Goal: Obtain resource: Obtain resource

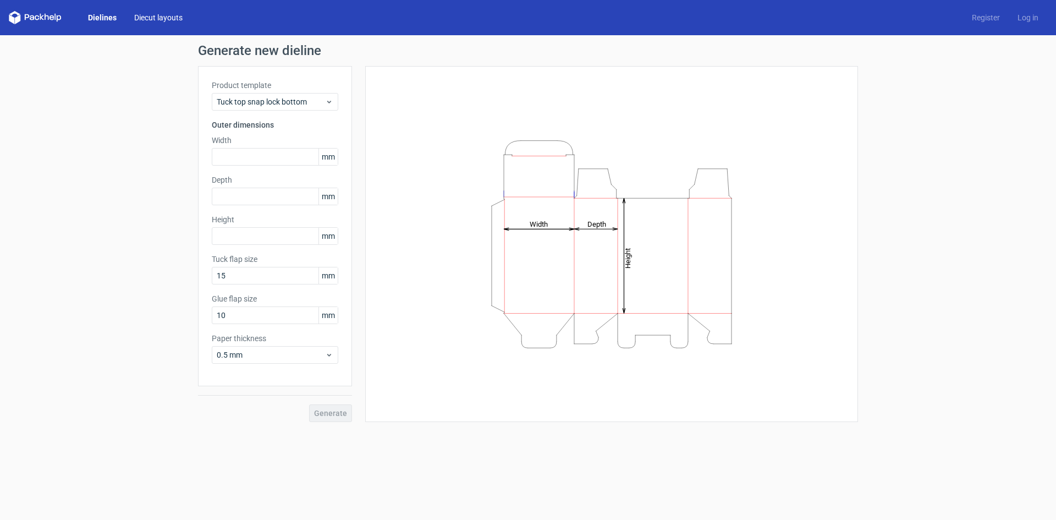
click at [150, 19] on link "Diecut layouts" at bounding box center [158, 17] width 66 height 11
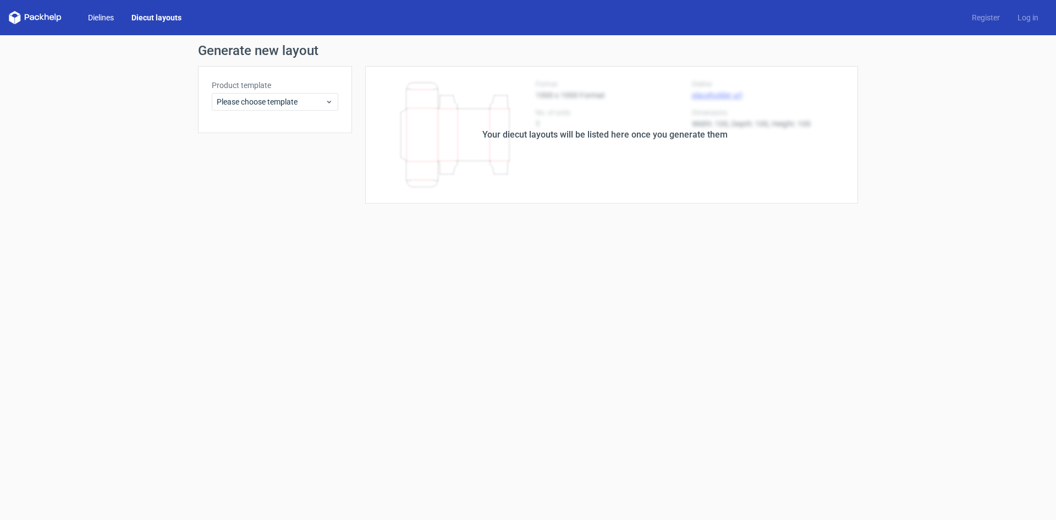
click at [102, 15] on link "Dielines" at bounding box center [100, 17] width 43 height 11
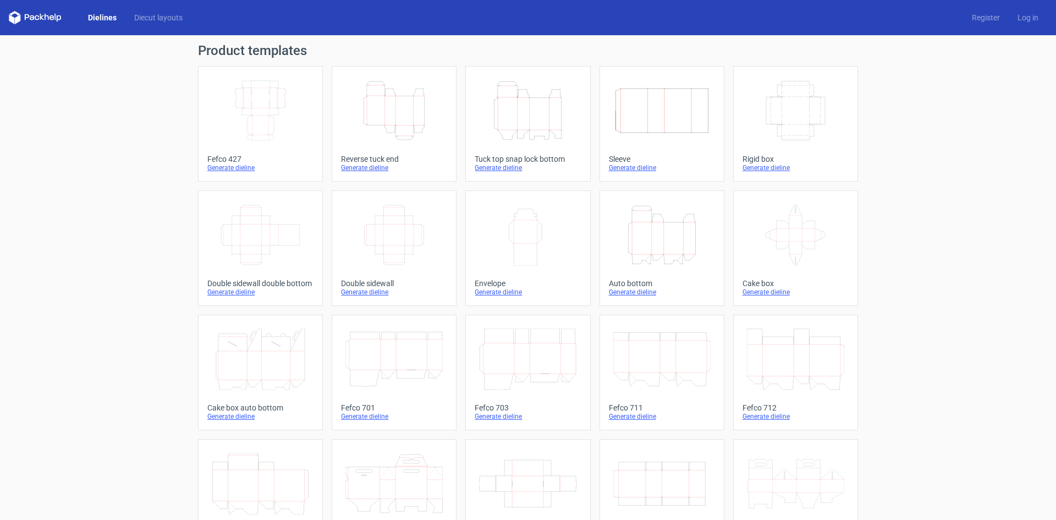
click at [413, 109] on icon "Height Depth Width" at bounding box center [394, 111] width 97 height 62
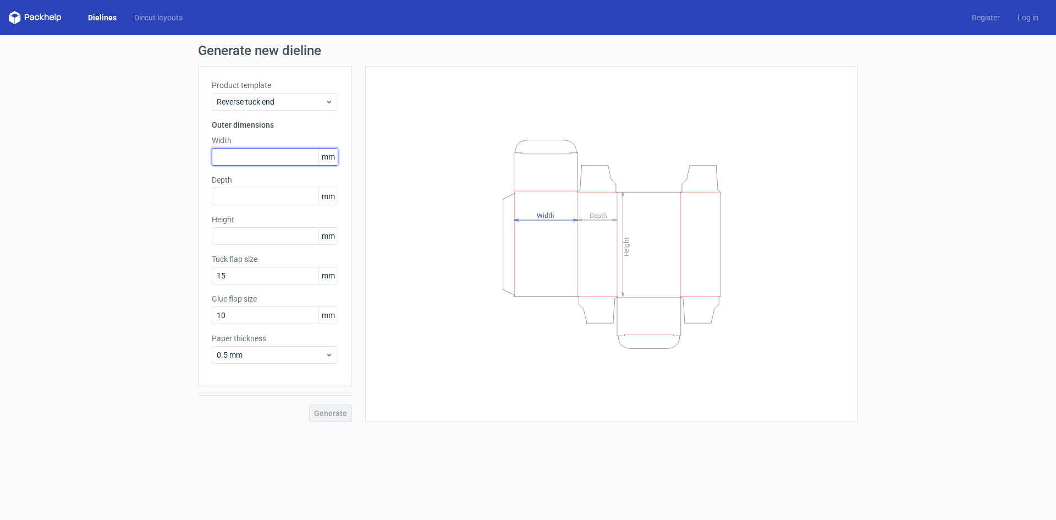
click at [254, 158] on input "text" at bounding box center [275, 157] width 127 height 18
type input "222"
click at [252, 194] on input "text" at bounding box center [275, 197] width 127 height 18
type input "114"
click at [239, 241] on input "text" at bounding box center [275, 236] width 127 height 18
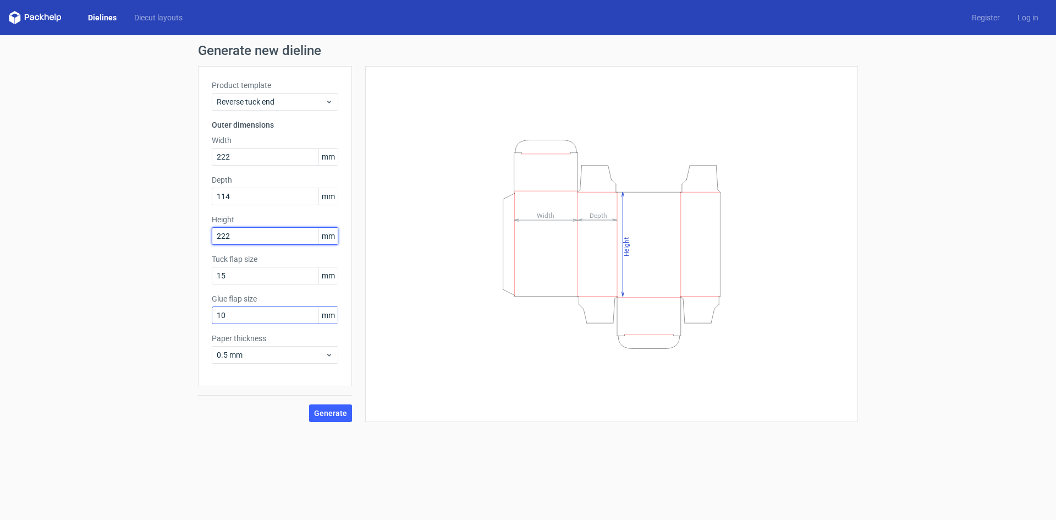
type input "222"
click at [251, 320] on input "10" at bounding box center [275, 315] width 127 height 18
drag, startPoint x: 207, startPoint y: 317, endPoint x: 176, endPoint y: 319, distance: 31.4
click at [176, 319] on div "Generate new dieline Product template Reverse tuck end Outer dimensions Width 2…" at bounding box center [528, 233] width 1056 height 396
click at [342, 416] on span "Generate" at bounding box center [330, 413] width 33 height 8
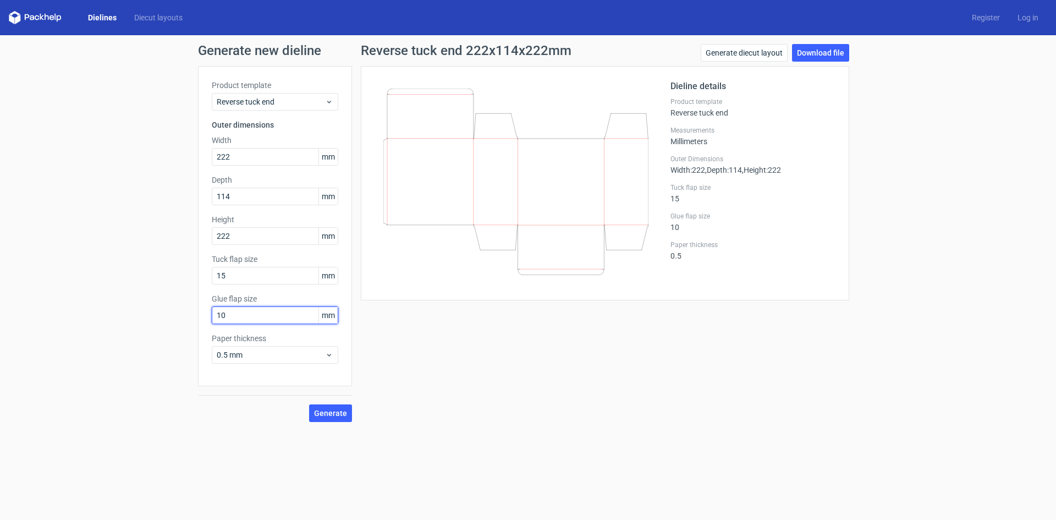
click at [264, 315] on input "10" at bounding box center [275, 315] width 127 height 18
type input "18"
click at [333, 411] on span "Generate" at bounding box center [330, 413] width 33 height 8
click at [832, 55] on link "Download file" at bounding box center [820, 53] width 57 height 18
